Goal: Task Accomplishment & Management: Manage account settings

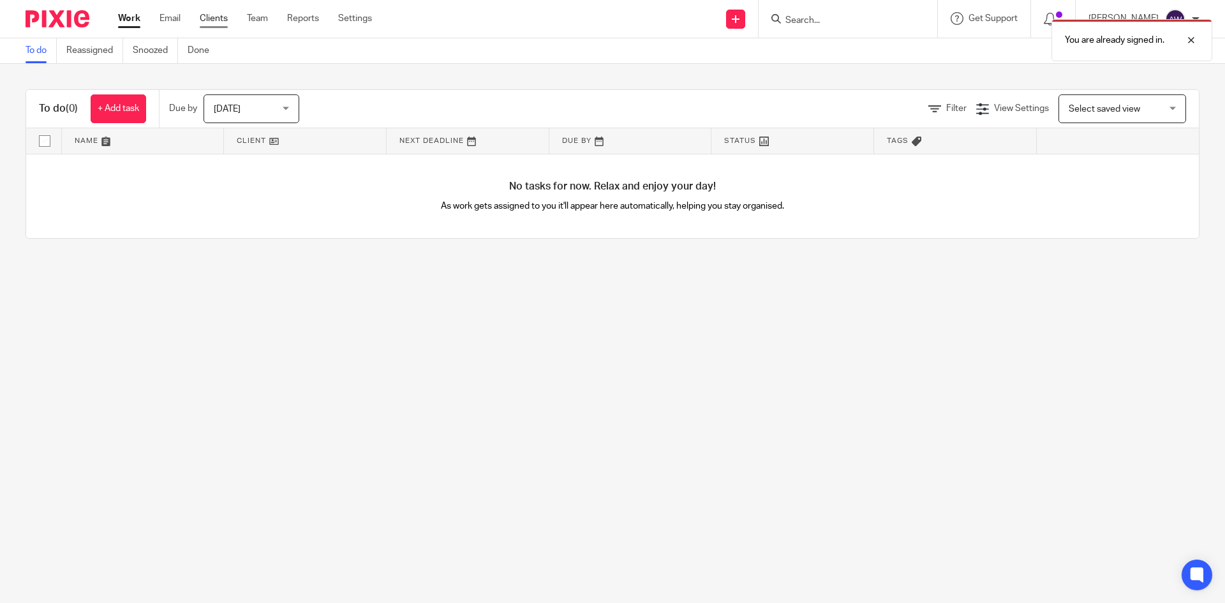
click at [206, 19] on link "Clients" at bounding box center [214, 18] width 28 height 13
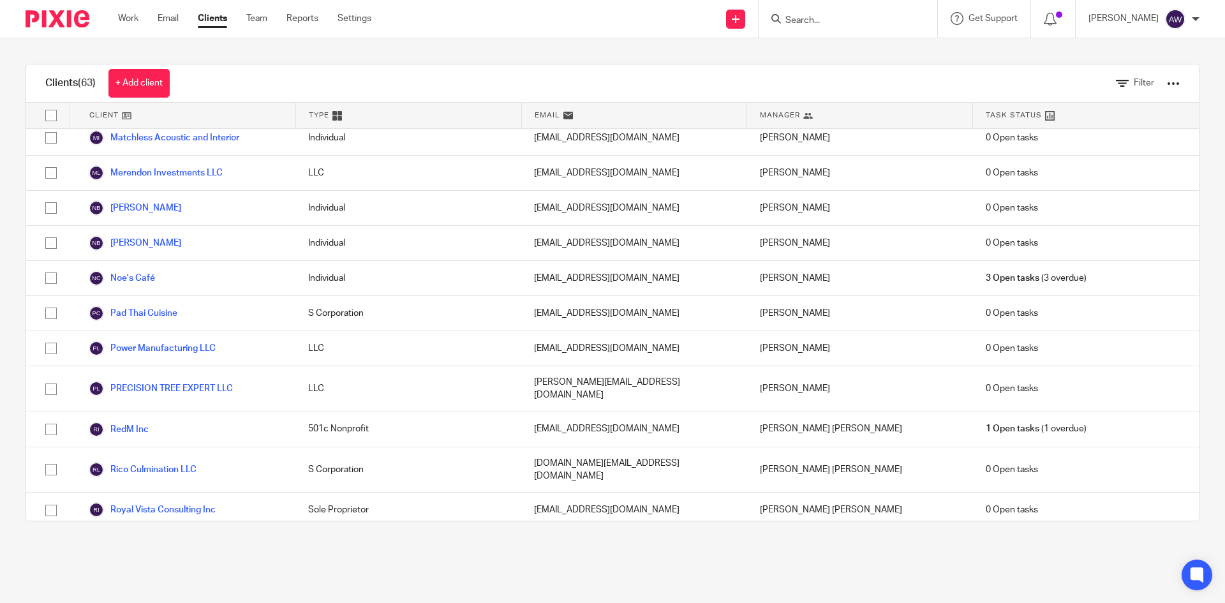
scroll to position [1564, 0]
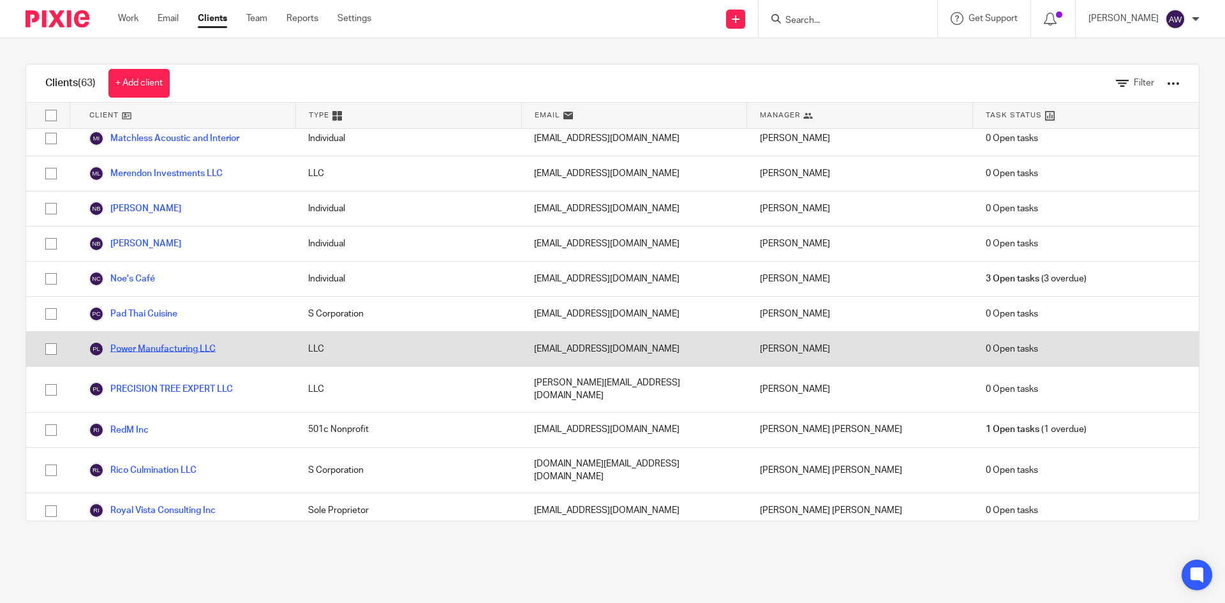
click at [183, 341] on link "Power Manufacturing LLC" at bounding box center [152, 348] width 127 height 15
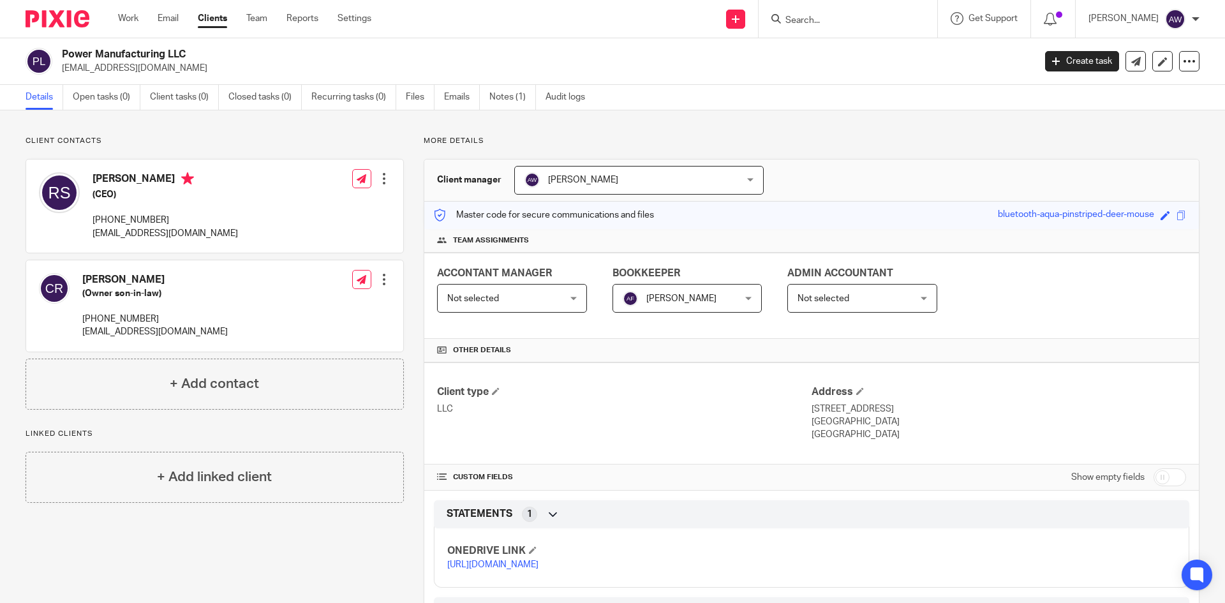
click at [384, 441] on div "Linked clients + Add linked client" at bounding box center [215, 466] width 378 height 74
click at [700, 428] on div "Client type LLC" at bounding box center [624, 414] width 375 height 56
